Goal: Task Accomplishment & Management: Use online tool/utility

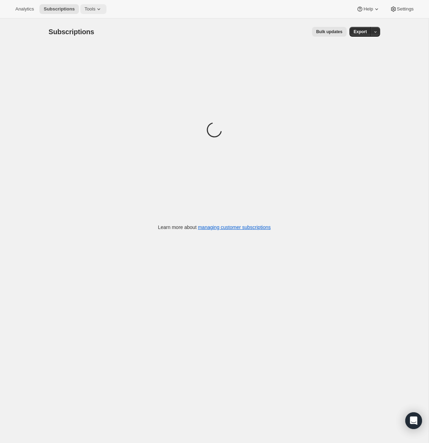
click at [91, 10] on span "Tools" at bounding box center [89, 9] width 11 height 6
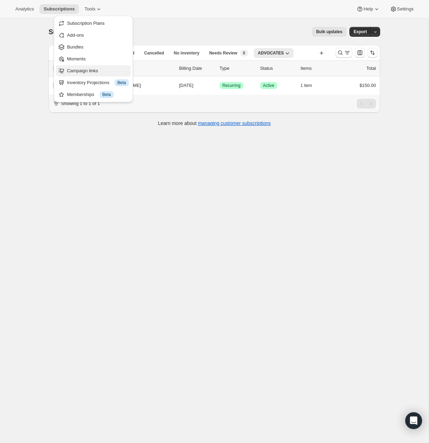
click at [91, 68] on span "Campaign links" at bounding box center [82, 70] width 31 height 5
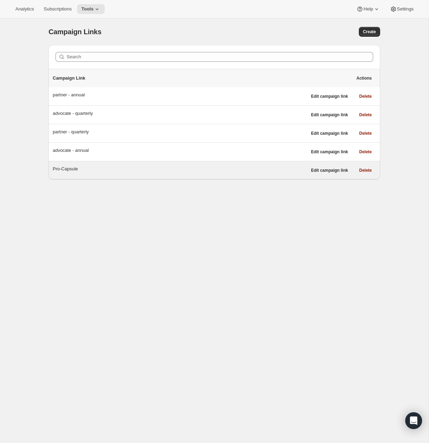
click at [88, 166] on div "Pro-Capsule" at bounding box center [180, 168] width 254 height 7
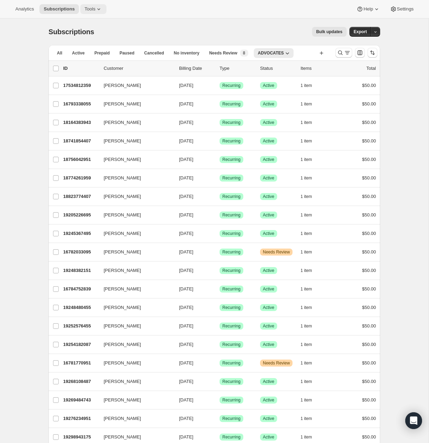
click at [101, 11] on icon at bounding box center [98, 9] width 7 height 7
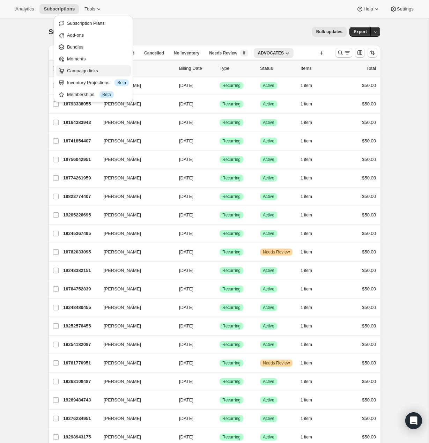
click at [90, 69] on span "Campaign links" at bounding box center [82, 70] width 31 height 5
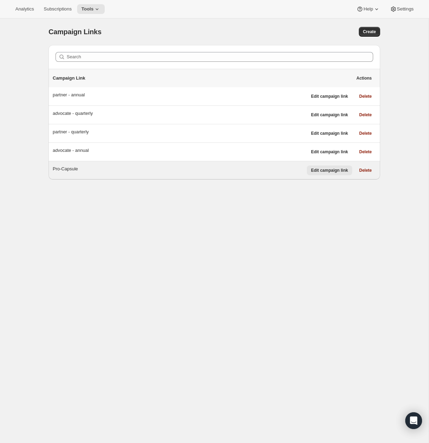
click at [327, 170] on span "Edit campaign link" at bounding box center [329, 171] width 37 height 6
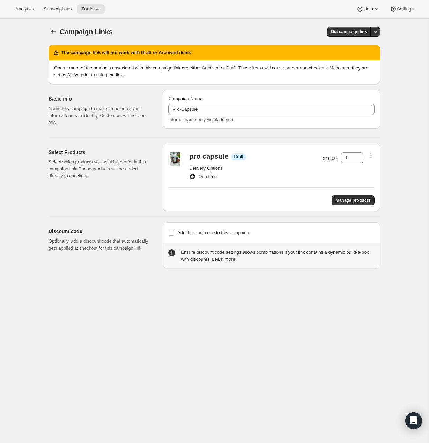
click at [369, 157] on icon "button" at bounding box center [371, 155] width 7 height 7
click at [370, 157] on icon "button" at bounding box center [371, 155] width 7 height 7
drag, startPoint x: 364, startPoint y: 198, endPoint x: 258, endPoint y: 187, distance: 107.3
click at [258, 187] on div "pro capsule Info Draft Delivery Options One time $48.00 1 Manage products" at bounding box center [271, 177] width 217 height 68
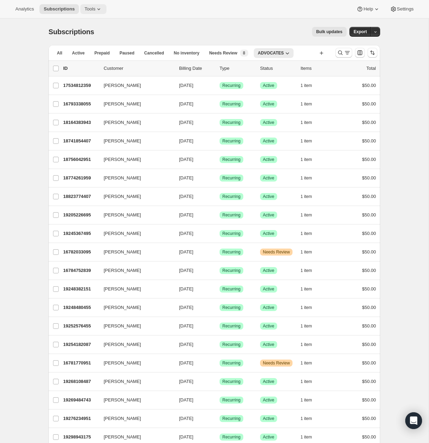
click at [100, 9] on icon at bounding box center [98, 9] width 3 height 2
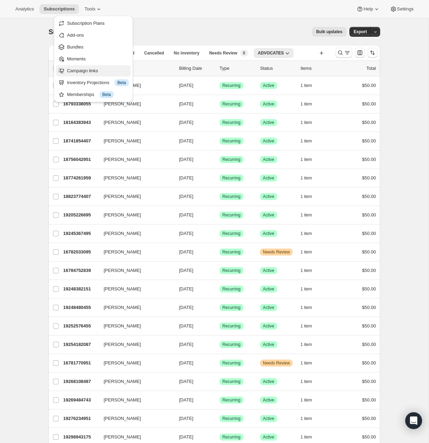
click at [97, 75] on button "Campaign links" at bounding box center [93, 70] width 75 height 11
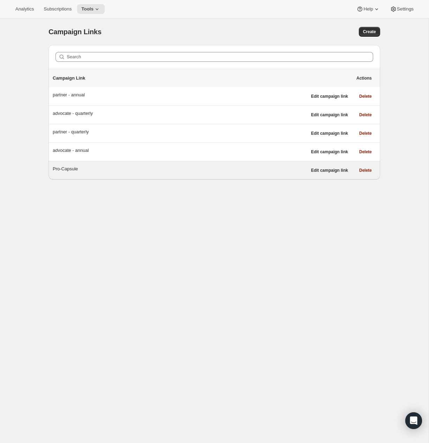
click at [65, 167] on div "Pro-Capsule" at bounding box center [180, 168] width 254 height 7
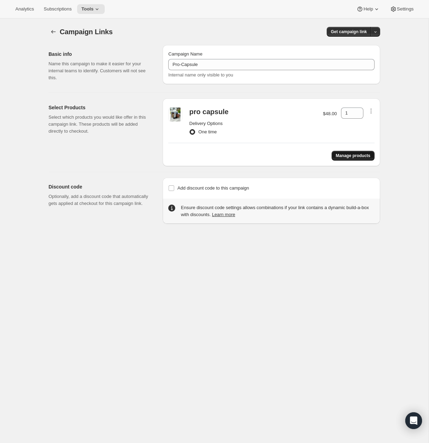
click at [347, 157] on span "Manage products" at bounding box center [353, 156] width 35 height 6
click at [172, 186] on input "Add discount code to this campaign" at bounding box center [172, 188] width 6 height 6
checkbox input "true"
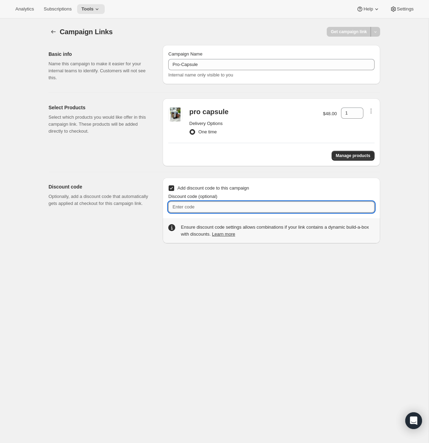
click at [195, 205] on input "Discount code (optional)" at bounding box center [271, 206] width 206 height 11
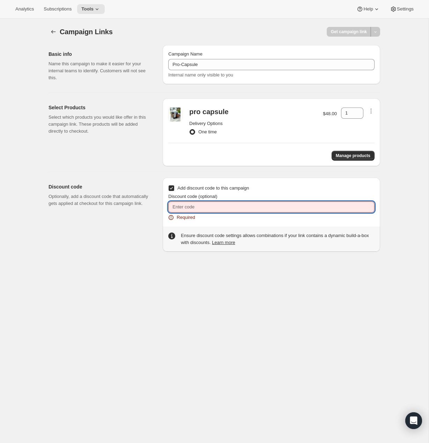
paste input "JZM618ZYEYNX"
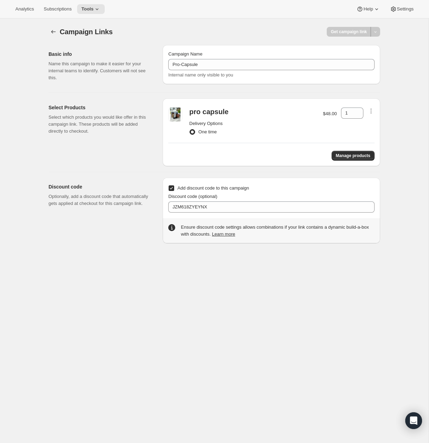
click at [293, 264] on div "Campaign Links. This page is ready Campaign Links Get campaign link Basic info …" at bounding box center [214, 240] width 429 height 443
click at [366, 31] on span "Get campaign link" at bounding box center [349, 32] width 36 height 6
click at [363, 47] on span "Copy Link" at bounding box center [366, 45] width 20 height 5
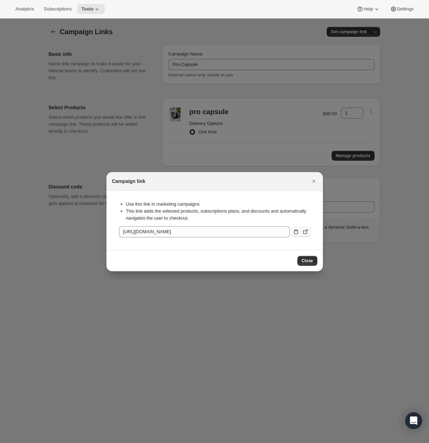
click at [305, 232] on icon ":rb4:" at bounding box center [305, 231] width 7 height 7
click at [305, 262] on span "Close" at bounding box center [308, 261] width 12 height 6
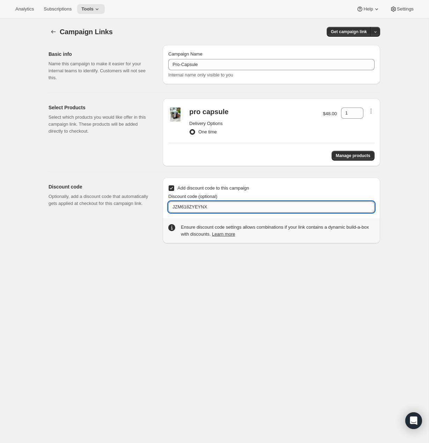
click at [228, 211] on input "JZM618ZYEYNX" at bounding box center [271, 206] width 206 height 11
click at [257, 189] on div "Add discount code to this campaign Discount code (optional) JZM618ZYEYNX" at bounding box center [271, 197] width 206 height 29
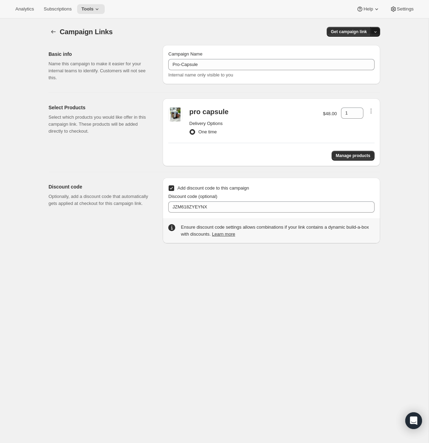
click at [374, 36] on button "button" at bounding box center [375, 32] width 10 height 10
click at [372, 46] on span "Copy Link" at bounding box center [366, 45] width 20 height 5
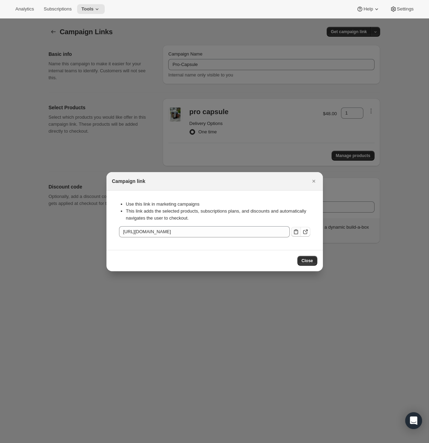
drag, startPoint x: 304, startPoint y: 234, endPoint x: 295, endPoint y: 230, distance: 9.7
click at [286, 232] on div "[URL][DOMAIN_NAME]" at bounding box center [214, 231] width 191 height 11
click at [298, 231] on icon ":rb4:" at bounding box center [296, 231] width 4 height 5
click at [302, 263] on span "Close" at bounding box center [308, 261] width 12 height 6
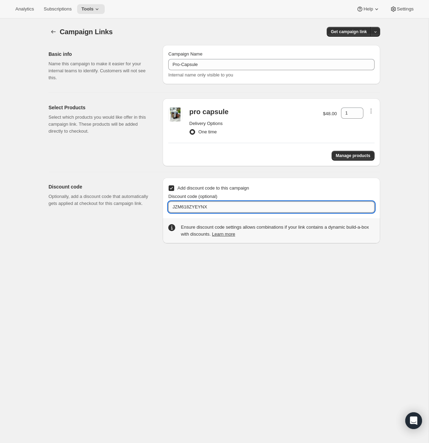
click at [255, 205] on input "JZM618ZYEYNX" at bounding box center [271, 206] width 206 height 11
paste input "6KMPJ4YF8FH5"
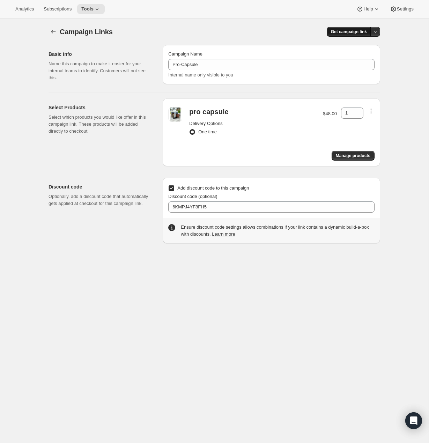
click at [359, 33] on span "Get campaign link" at bounding box center [349, 32] width 36 height 6
click at [356, 44] on span "Copy Link" at bounding box center [366, 45] width 20 height 5
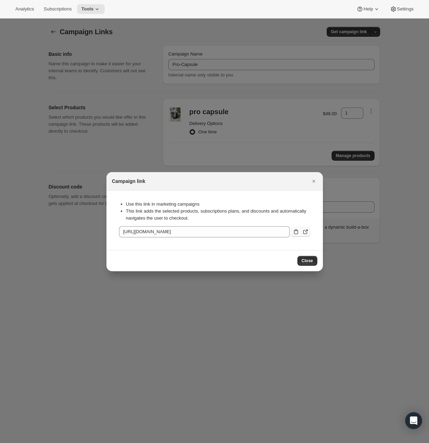
click at [303, 234] on icon ":rb4:" at bounding box center [305, 231] width 7 height 7
click at [312, 182] on icon "Close" at bounding box center [313, 181] width 7 height 7
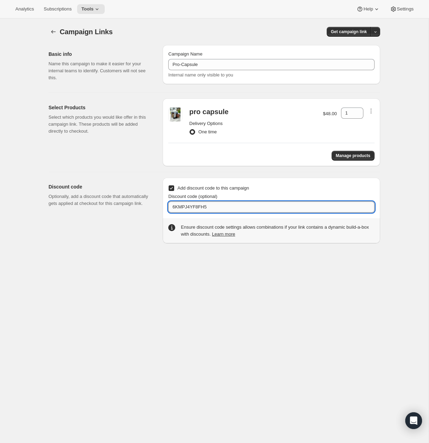
click at [248, 207] on input "6KMPJ4YF8FH5" at bounding box center [271, 206] width 206 height 11
paste input "JZM618ZYEYNX"
type input "JZM618ZYEYNX"
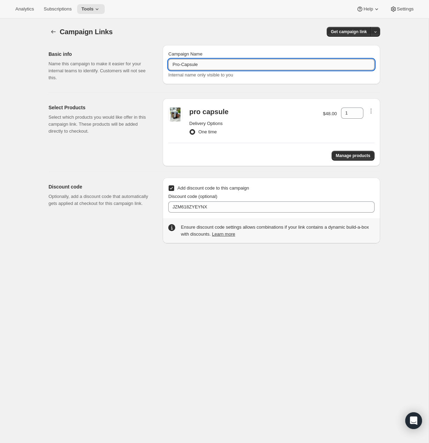
click at [206, 67] on input "Pro-Capsule" at bounding box center [271, 64] width 206 height 11
click at [215, 65] on input "Pro-Capsule Earners" at bounding box center [271, 64] width 206 height 11
type input "Pro-Capsule FPMS"
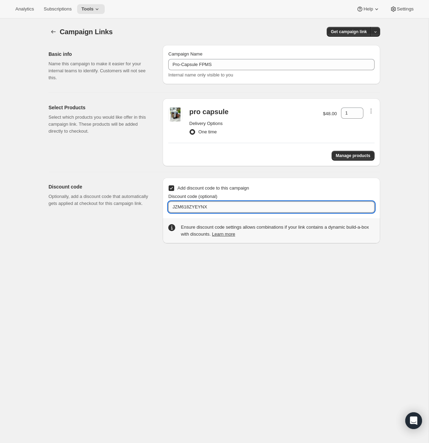
click at [191, 208] on input "JZM618ZYEYNX" at bounding box center [271, 206] width 206 height 11
click at [119, 257] on div "Campaign Links. This page is ready Campaign Links Get campaign link Basic info …" at bounding box center [214, 240] width 429 height 443
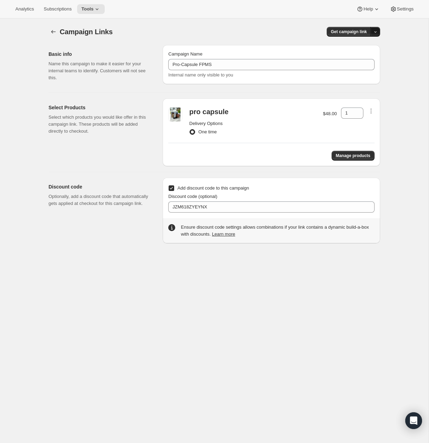
click at [375, 31] on icon "button" at bounding box center [375, 32] width 5 height 5
click at [372, 48] on span "Copy Link" at bounding box center [366, 45] width 20 height 5
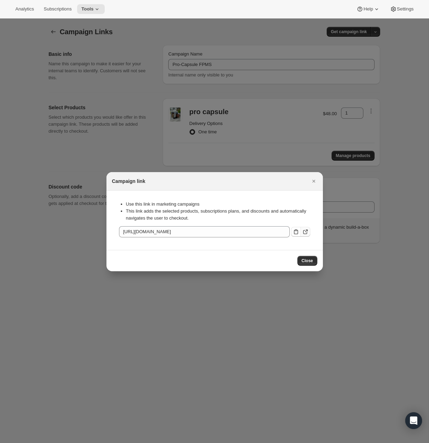
click at [307, 233] on icon ":rb4:" at bounding box center [305, 232] width 4 height 4
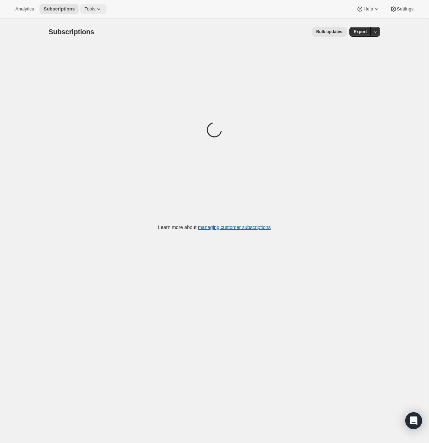
click at [98, 9] on icon at bounding box center [98, 9] width 7 height 7
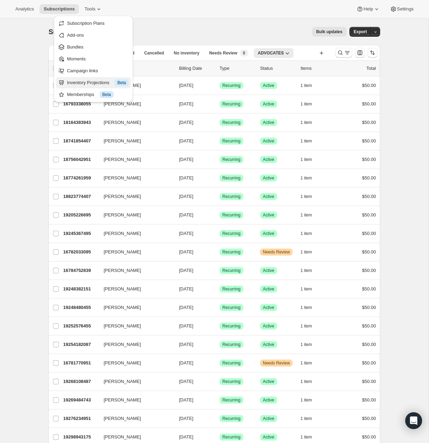
click at [91, 80] on div "Inventory Projections Info Beta" at bounding box center [98, 82] width 62 height 7
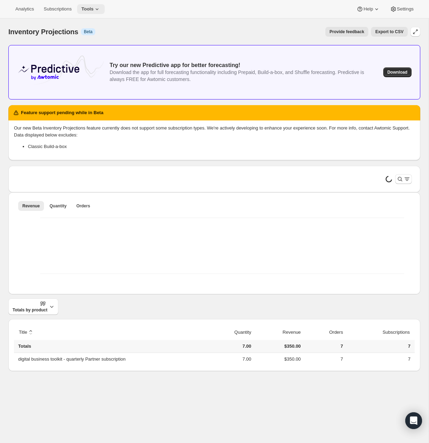
click at [98, 6] on icon at bounding box center [97, 9] width 7 height 7
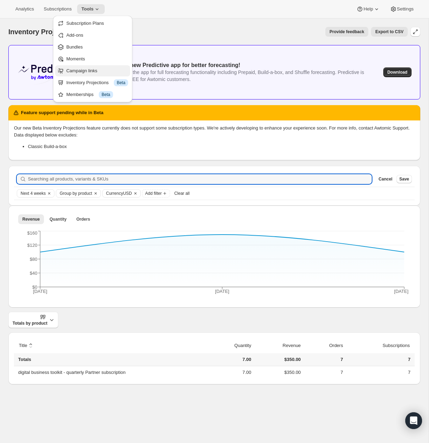
click at [94, 67] on span "Campaign links" at bounding box center [97, 70] width 62 height 7
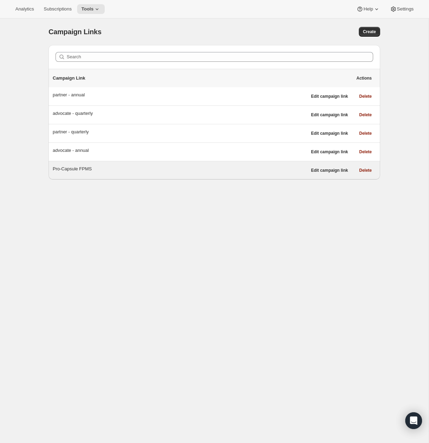
click at [82, 165] on div "Pro-Capsule FPMS" at bounding box center [180, 168] width 254 height 7
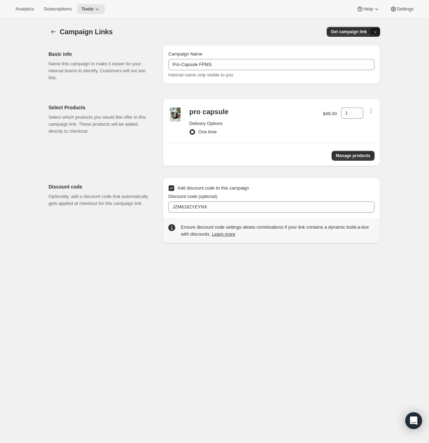
click at [376, 32] on icon "button" at bounding box center [375, 32] width 5 height 5
click at [357, 30] on span "Get campaign link" at bounding box center [349, 32] width 36 height 6
click at [366, 31] on span "Get campaign link" at bounding box center [349, 32] width 36 height 6
click at [363, 48] on span "Copy Link" at bounding box center [366, 45] width 20 height 5
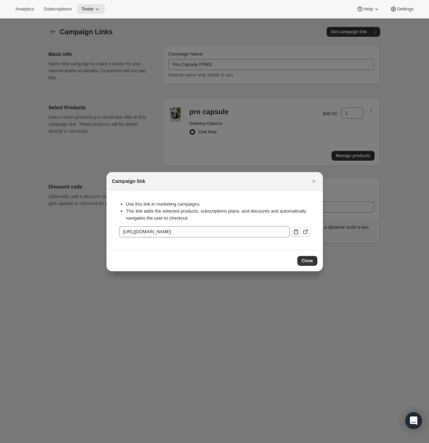
click at [296, 233] on icon ":rbl:" at bounding box center [296, 231] width 7 height 7
click at [310, 178] on icon "Close" at bounding box center [313, 181] width 7 height 7
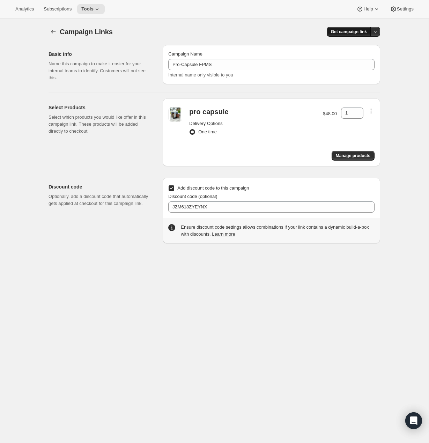
click at [364, 31] on span "Get campaign link" at bounding box center [349, 32] width 36 height 6
click at [364, 48] on span "Copy Link" at bounding box center [366, 45] width 20 height 5
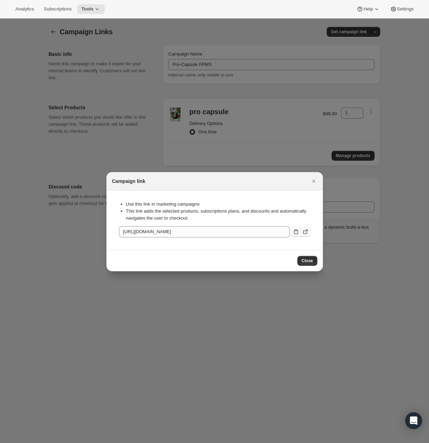
click at [305, 231] on icon ":rbl:" at bounding box center [305, 231] width 7 height 7
click at [315, 183] on icon "Close" at bounding box center [313, 181] width 7 height 7
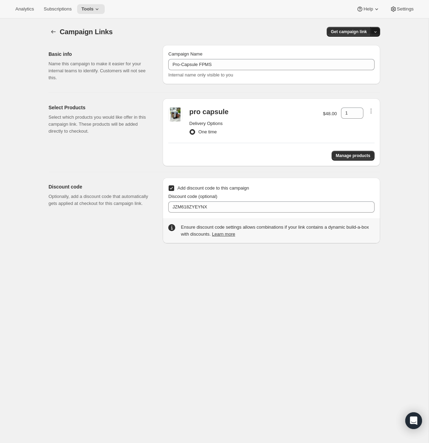
click at [379, 34] on button "button" at bounding box center [375, 32] width 10 height 10
click at [370, 47] on span "Copy Link" at bounding box center [366, 45] width 20 height 5
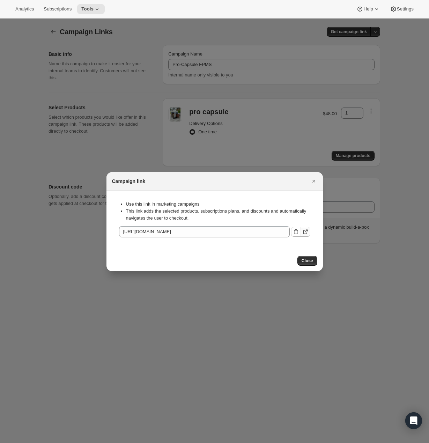
click at [306, 232] on icon ":rbl:" at bounding box center [305, 231] width 7 height 7
click at [312, 260] on span "Close" at bounding box center [308, 261] width 12 height 6
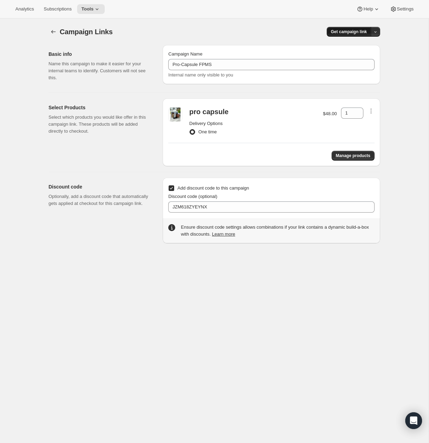
click at [359, 33] on span "Get campaign link" at bounding box center [349, 32] width 36 height 6
click at [367, 45] on span "Copy Link" at bounding box center [366, 45] width 20 height 5
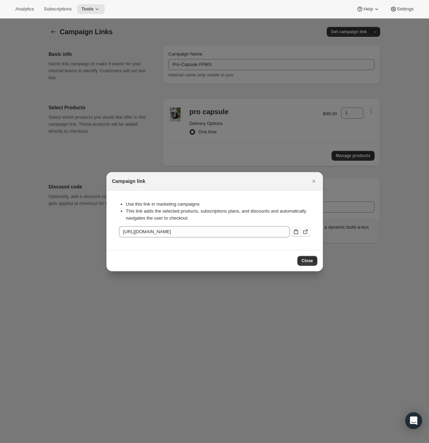
click at [294, 231] on icon ":rbl:" at bounding box center [296, 231] width 4 height 5
click at [310, 260] on span "Close" at bounding box center [308, 261] width 12 height 6
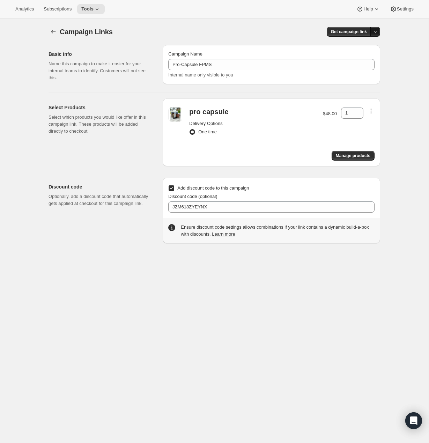
click at [376, 33] on icon "button" at bounding box center [375, 32] width 5 height 5
click at [367, 46] on span "Copy Link" at bounding box center [366, 45] width 20 height 5
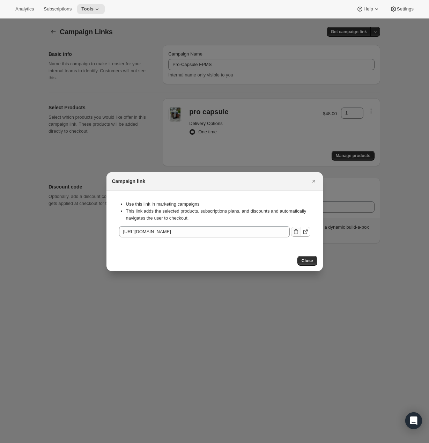
click at [297, 235] on button ":r7:" at bounding box center [296, 232] width 10 height 10
